Goal: Navigation & Orientation: Go to known website

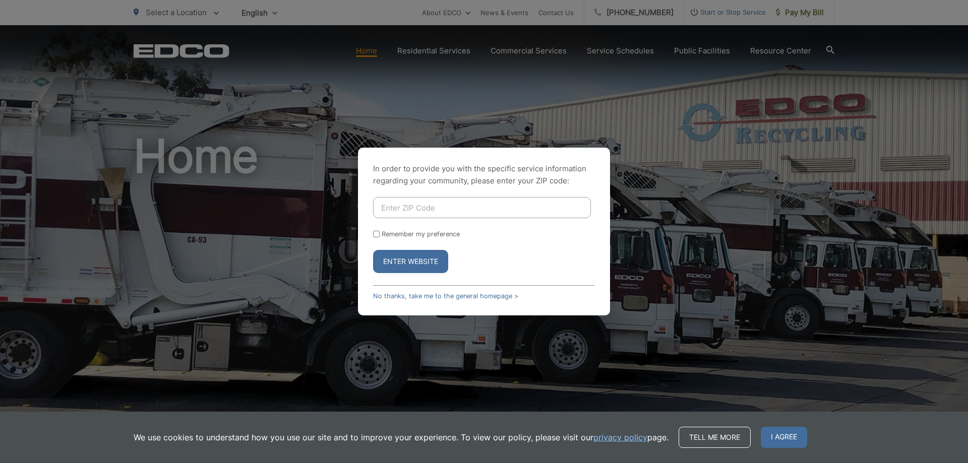
click at [414, 205] on input "Enter ZIP Code" at bounding box center [482, 207] width 218 height 21
type input "92028"
click at [375, 231] on input "Remember my preference" at bounding box center [376, 234] width 7 height 7
checkbox input "true"
click at [417, 263] on button "Enter Website" at bounding box center [410, 261] width 75 height 23
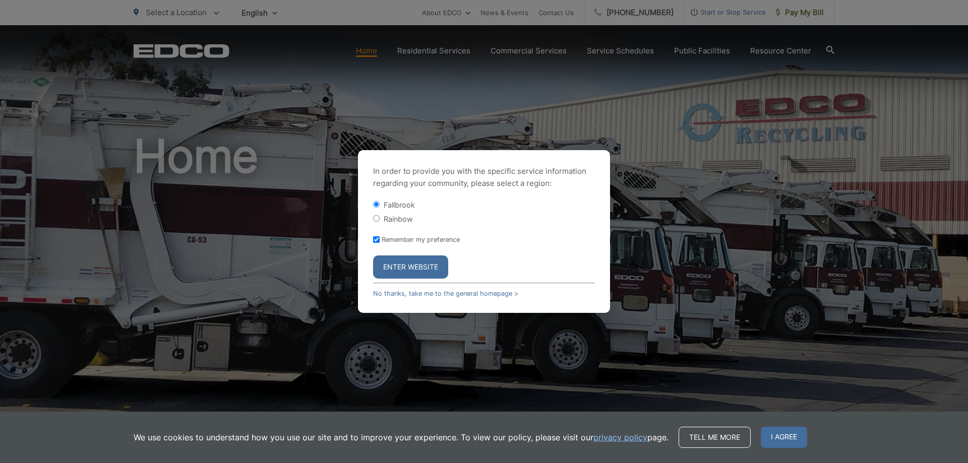
click at [417, 263] on button "Enter Website" at bounding box center [410, 267] width 75 height 23
